Goal: Understand process/instructions

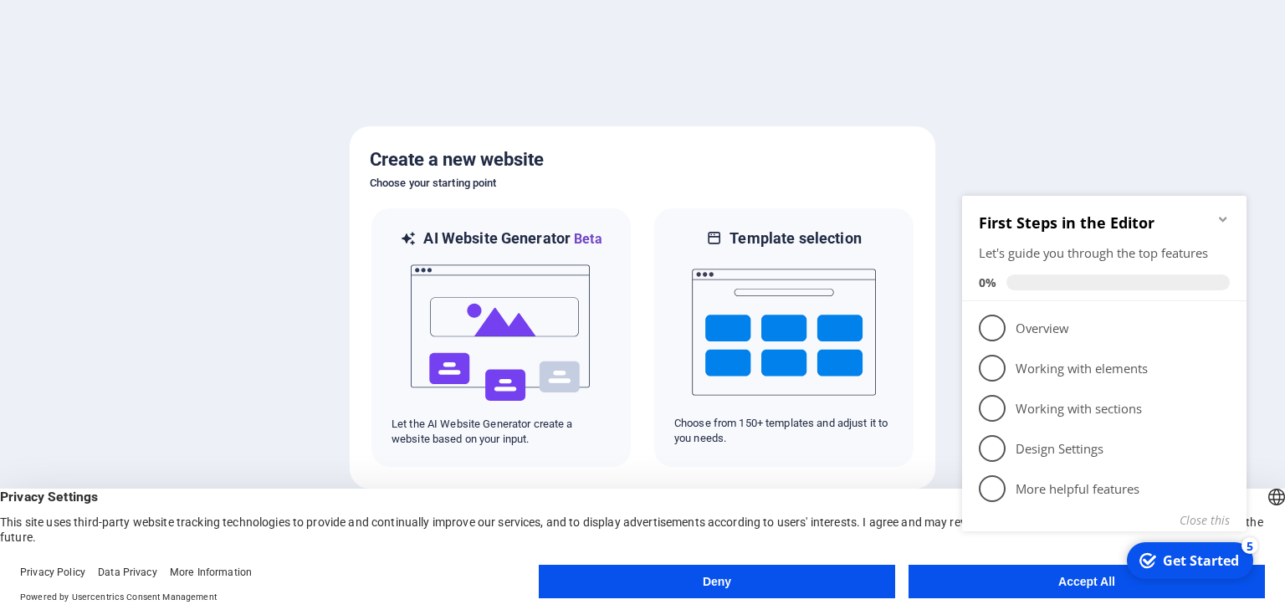
click div "checkmark Get Started 5 First Steps in the Editor Let's guide you through the t…"
click at [992, 337] on span "1" at bounding box center [992, 328] width 27 height 27
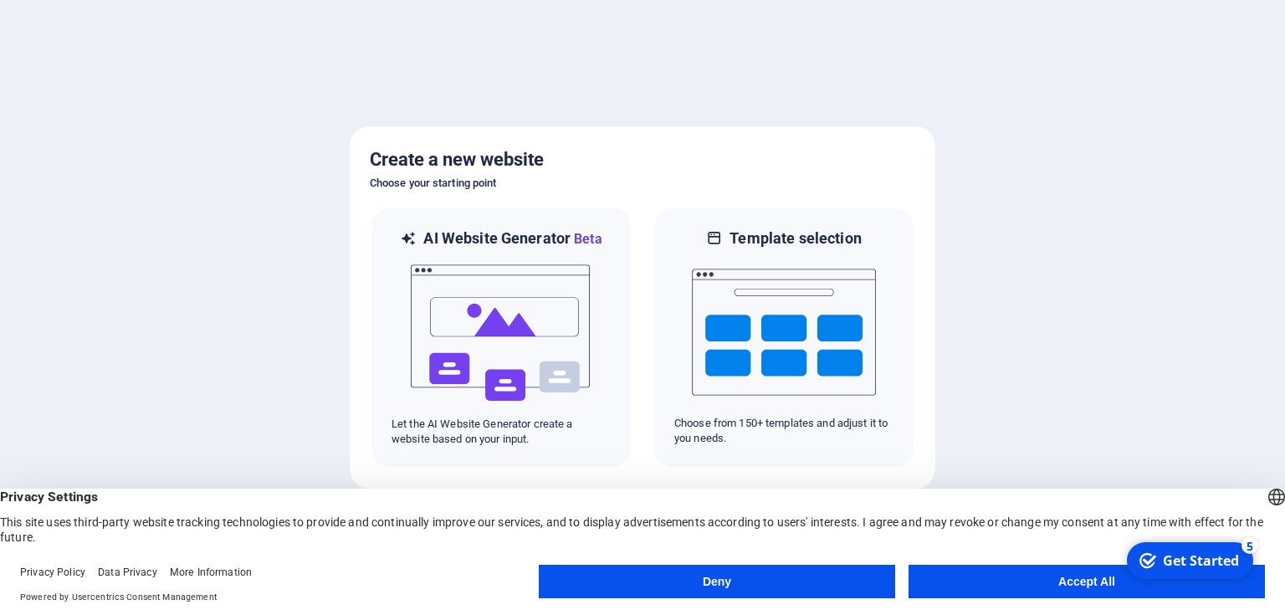
click at [1194, 556] on div "Get Started" at bounding box center [1201, 560] width 76 height 18
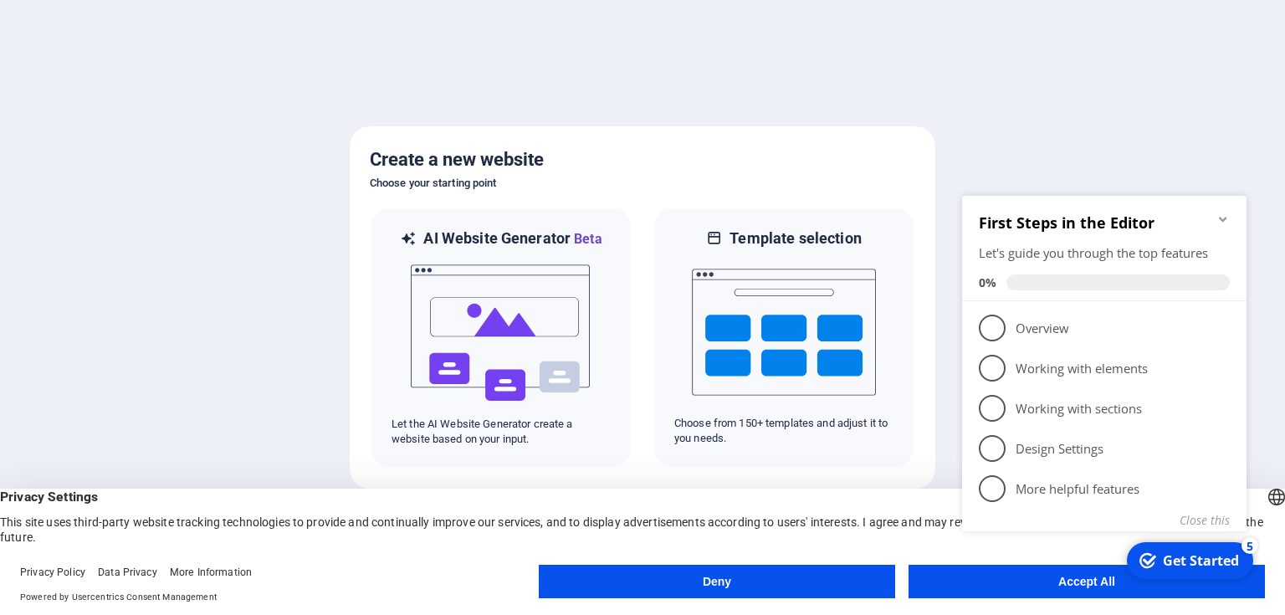
click div "checkmark Get Started 5 First Steps in the Editor Let's guide you through the t…"
click at [1221, 212] on icon "Minimize checklist" at bounding box center [1222, 218] width 13 height 13
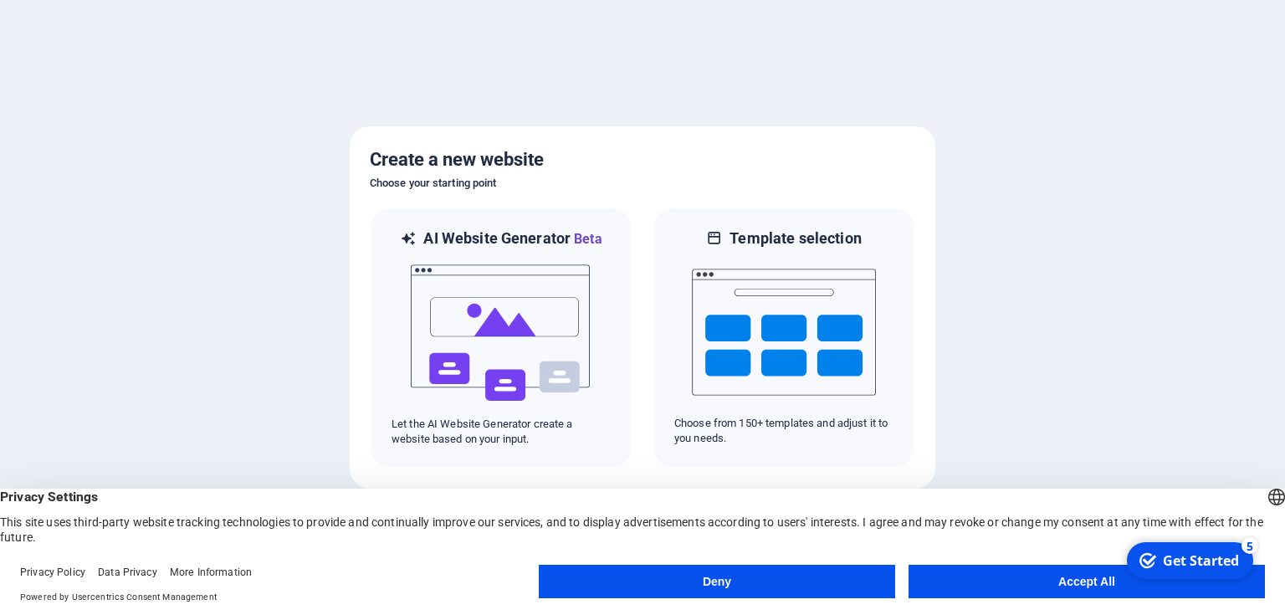
click at [1088, 581] on button "Accept All" at bounding box center [1086, 581] width 356 height 33
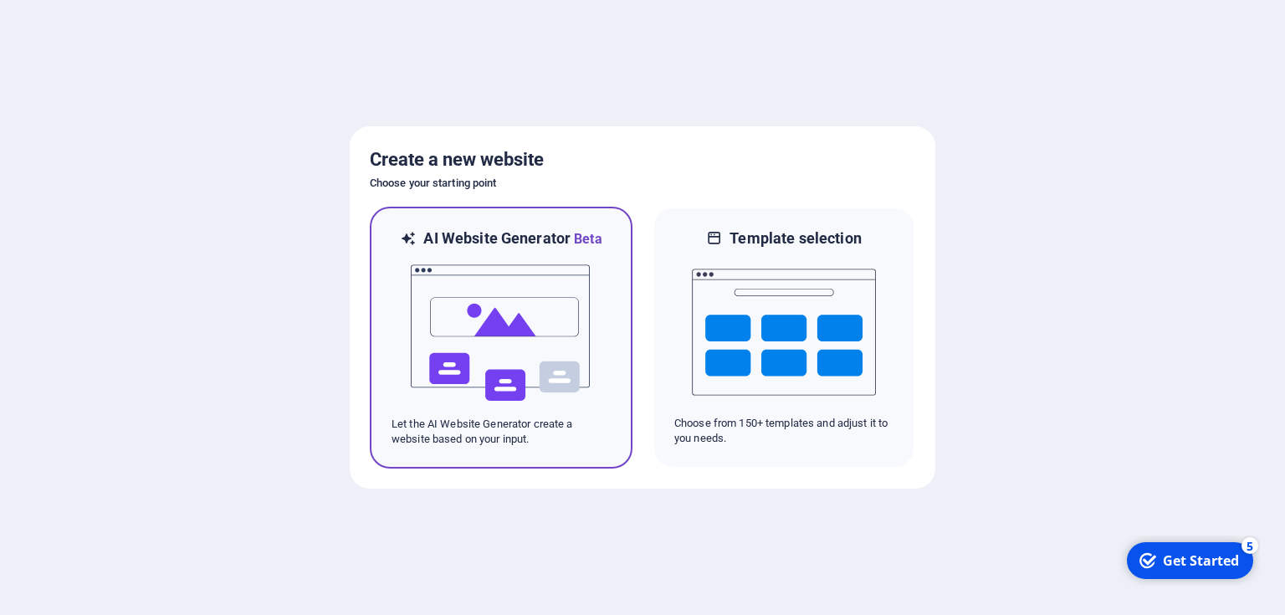
click at [561, 289] on img at bounding box center [501, 332] width 184 height 167
